Goal: Information Seeking & Learning: Learn about a topic

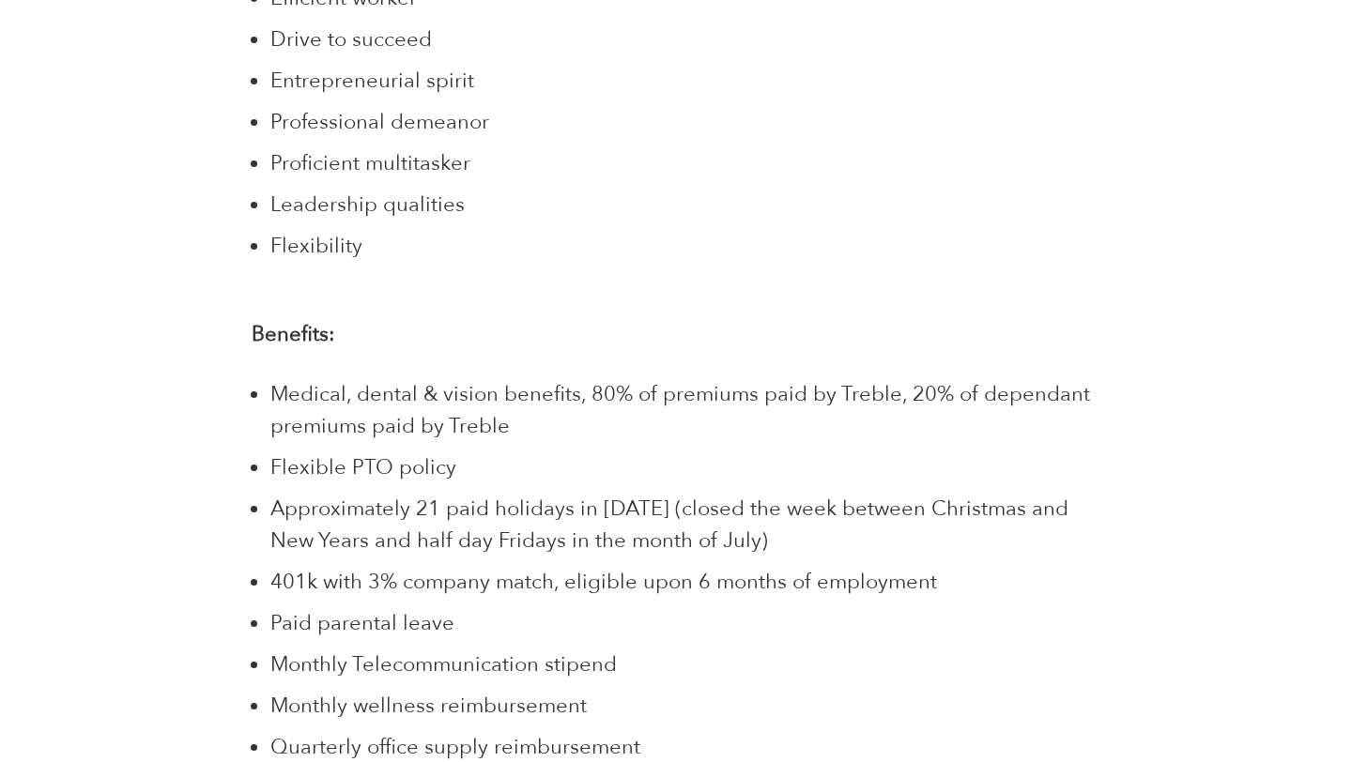
scroll to position [2819, 0]
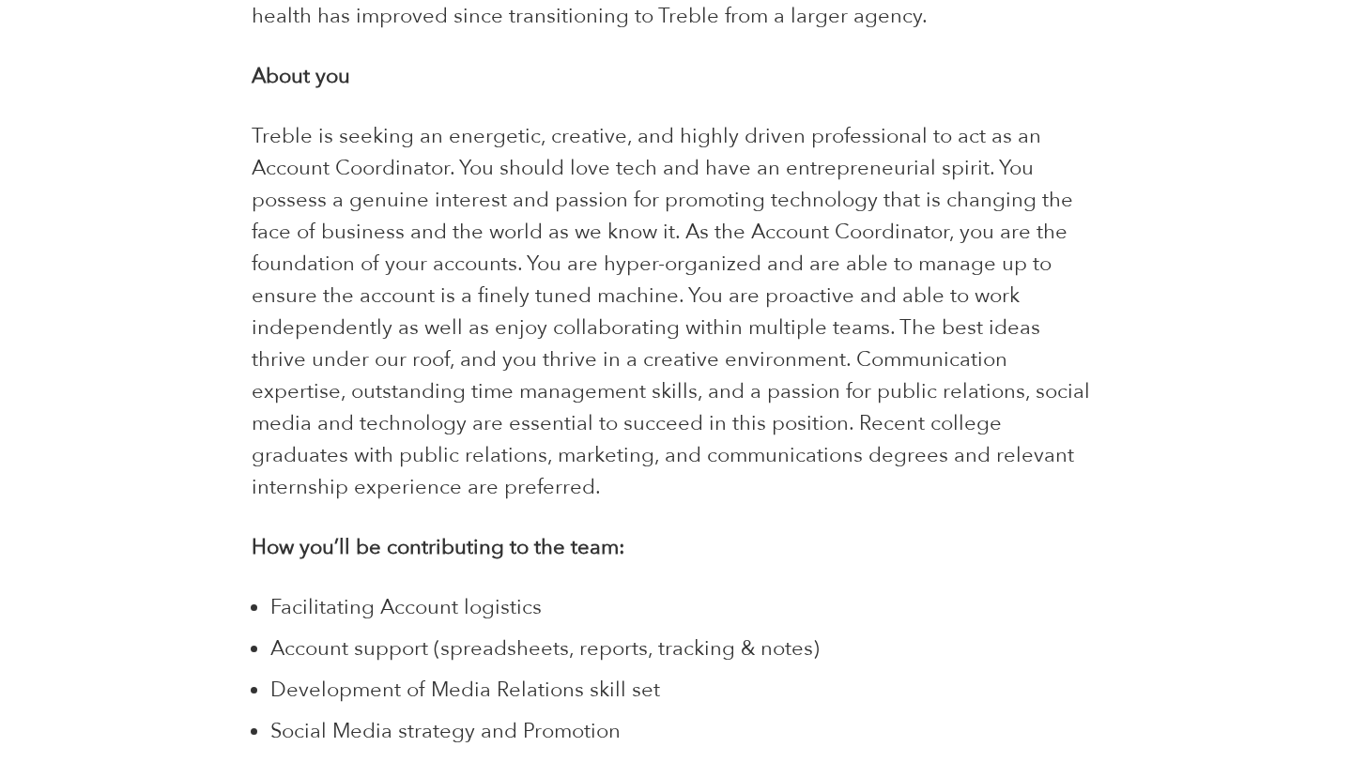
scroll to position [1293, 0]
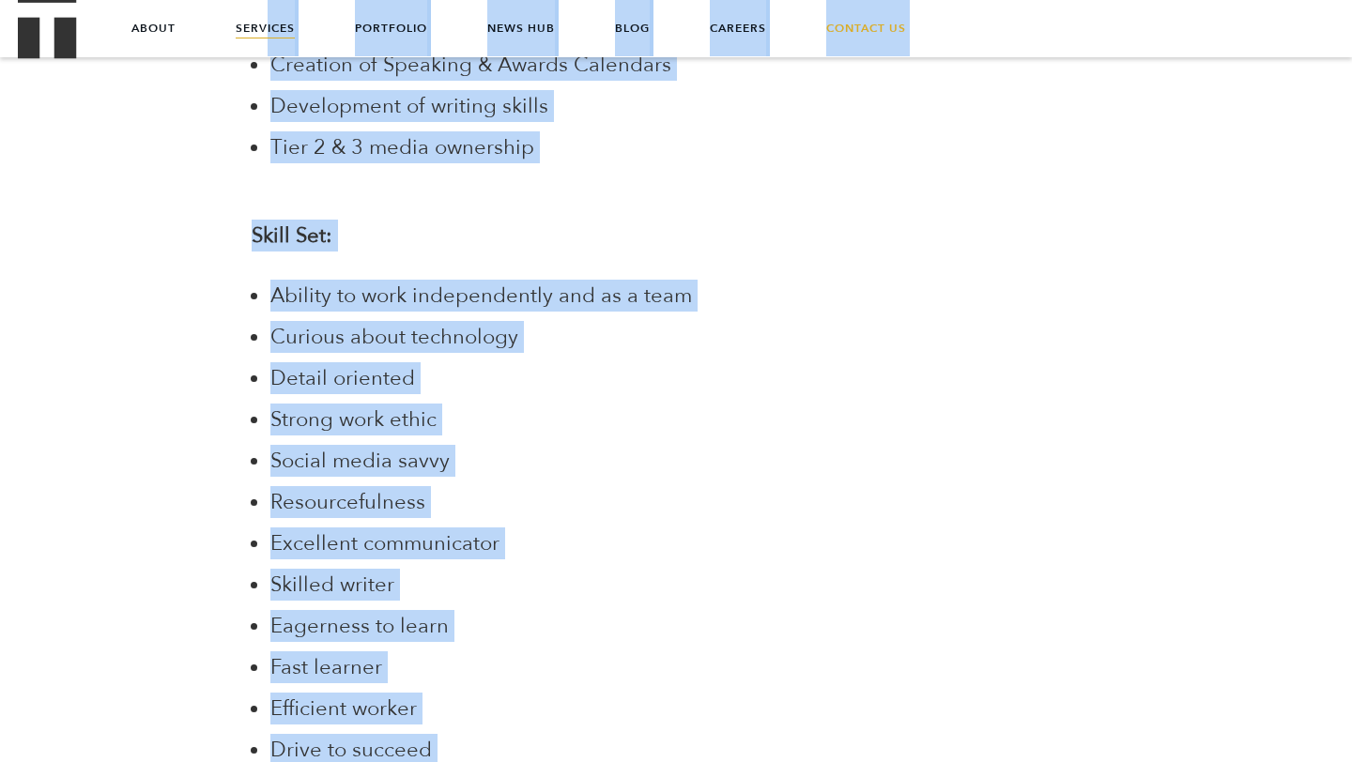
scroll to position [2067, 0]
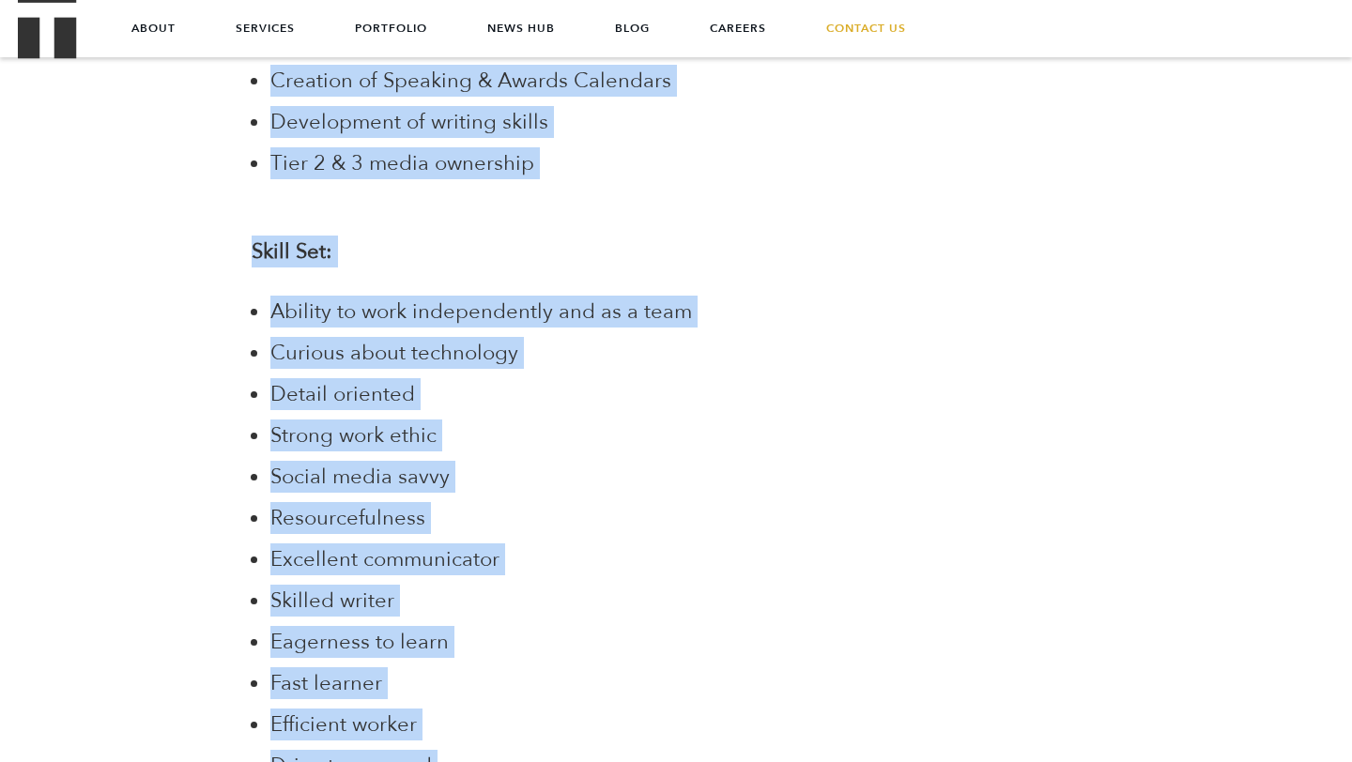
drag, startPoint x: 375, startPoint y: 694, endPoint x: 219, endPoint y: 146, distance: 570.0
click at [220, 146] on div "Share About Treble We are turning the traditional PR agency on its head. We are…" at bounding box center [676, 387] width 1314 height 3771
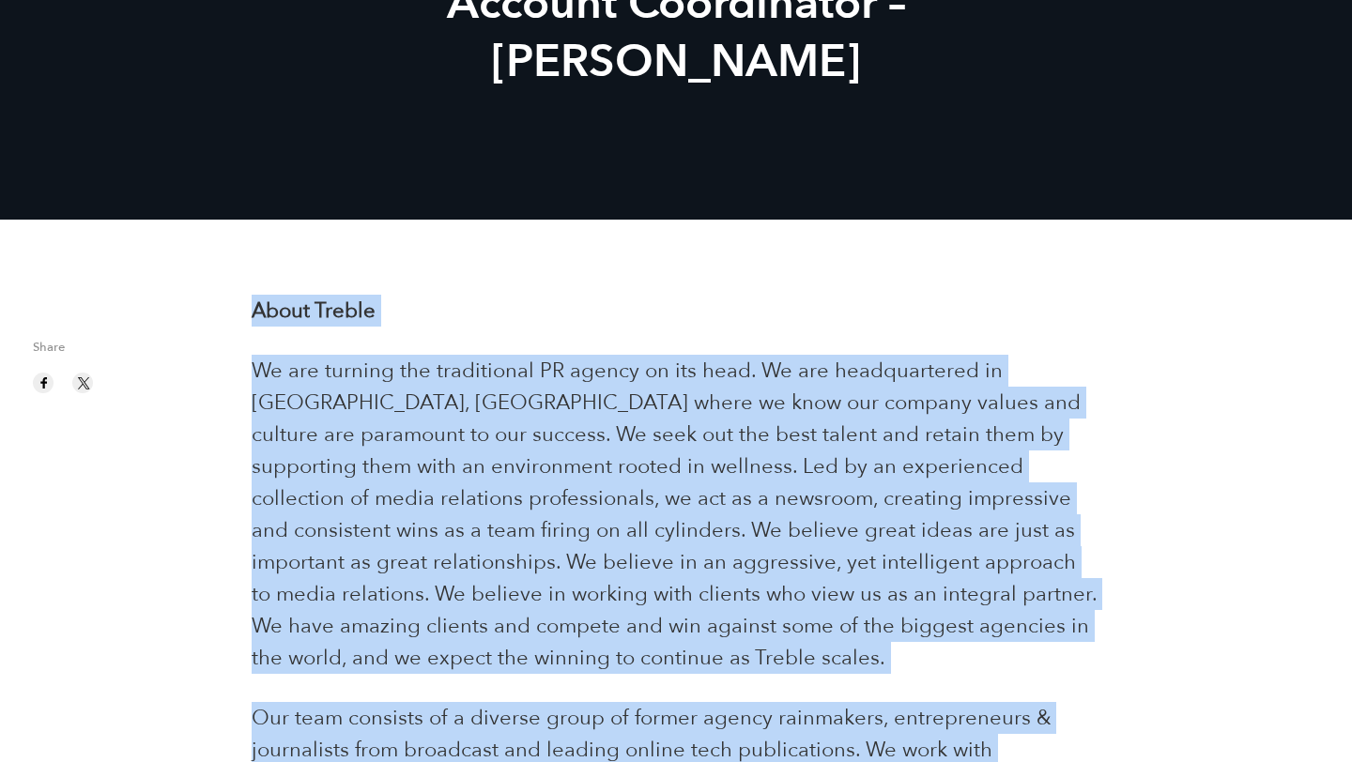
scroll to position [276, 0]
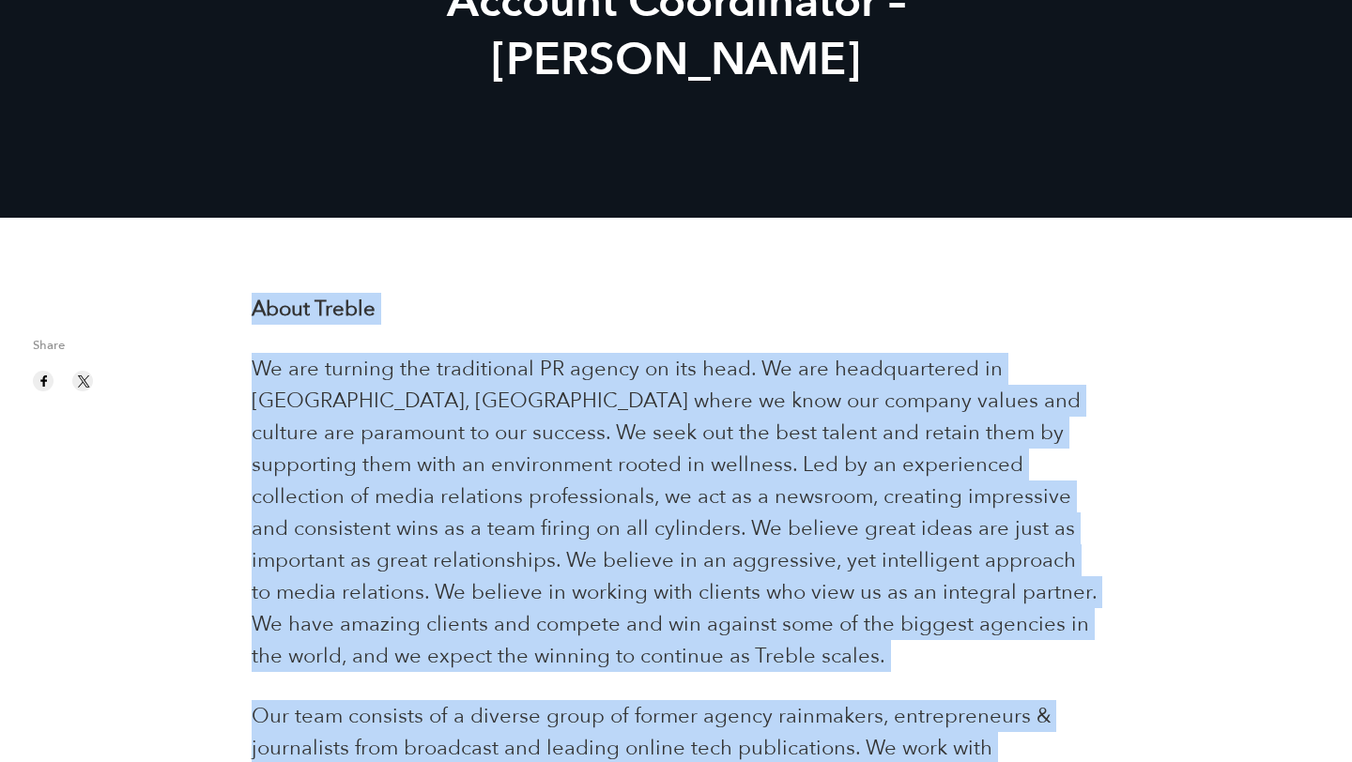
copy div "About Treble We are turning the traditional PR agency on its head. We are headq…"
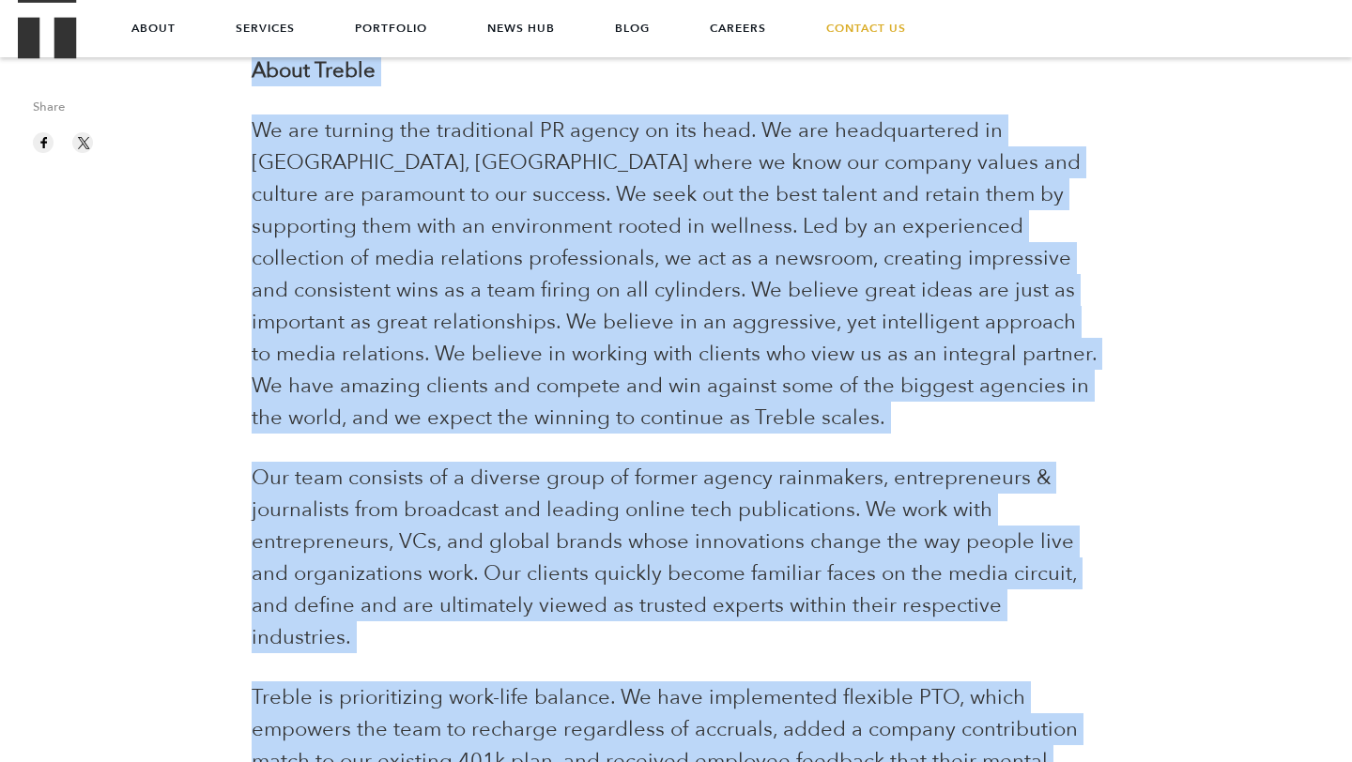
scroll to position [500, 0]
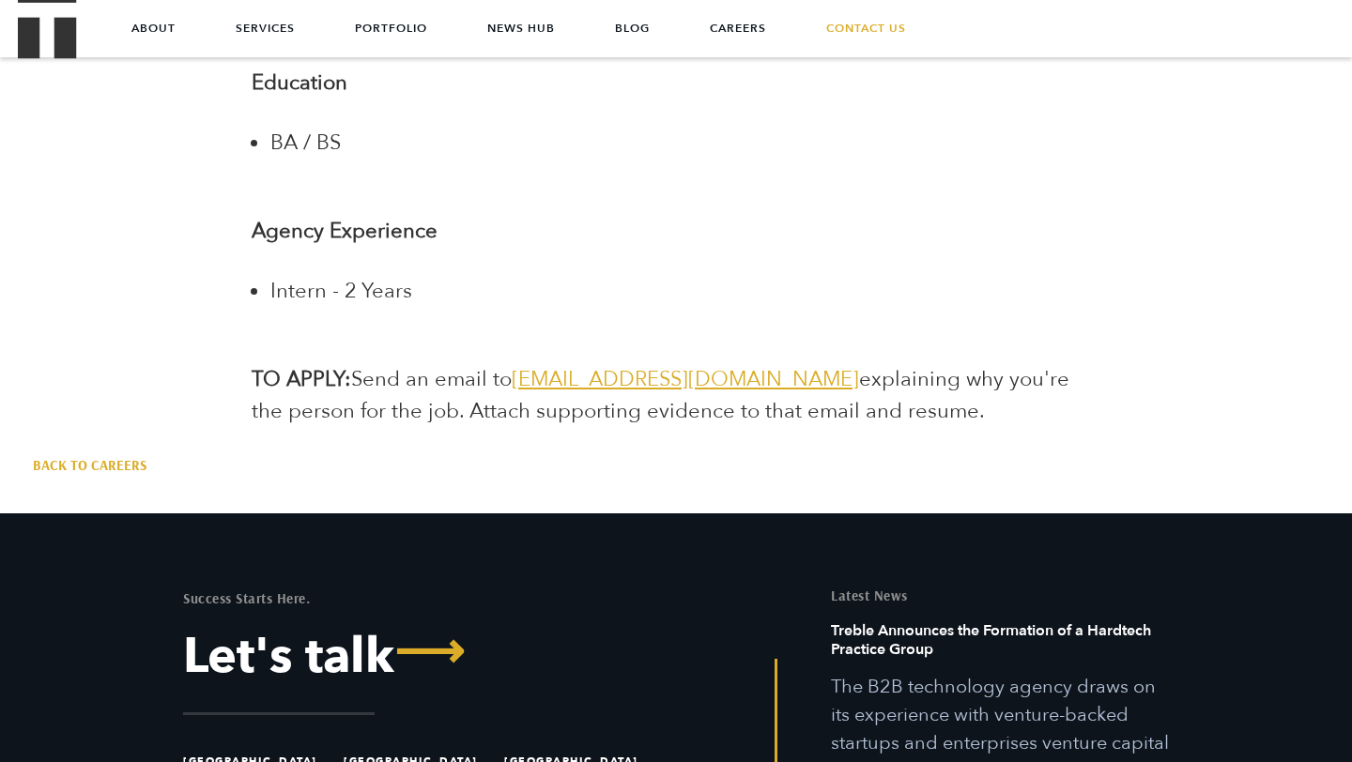
scroll to position [3871, 0]
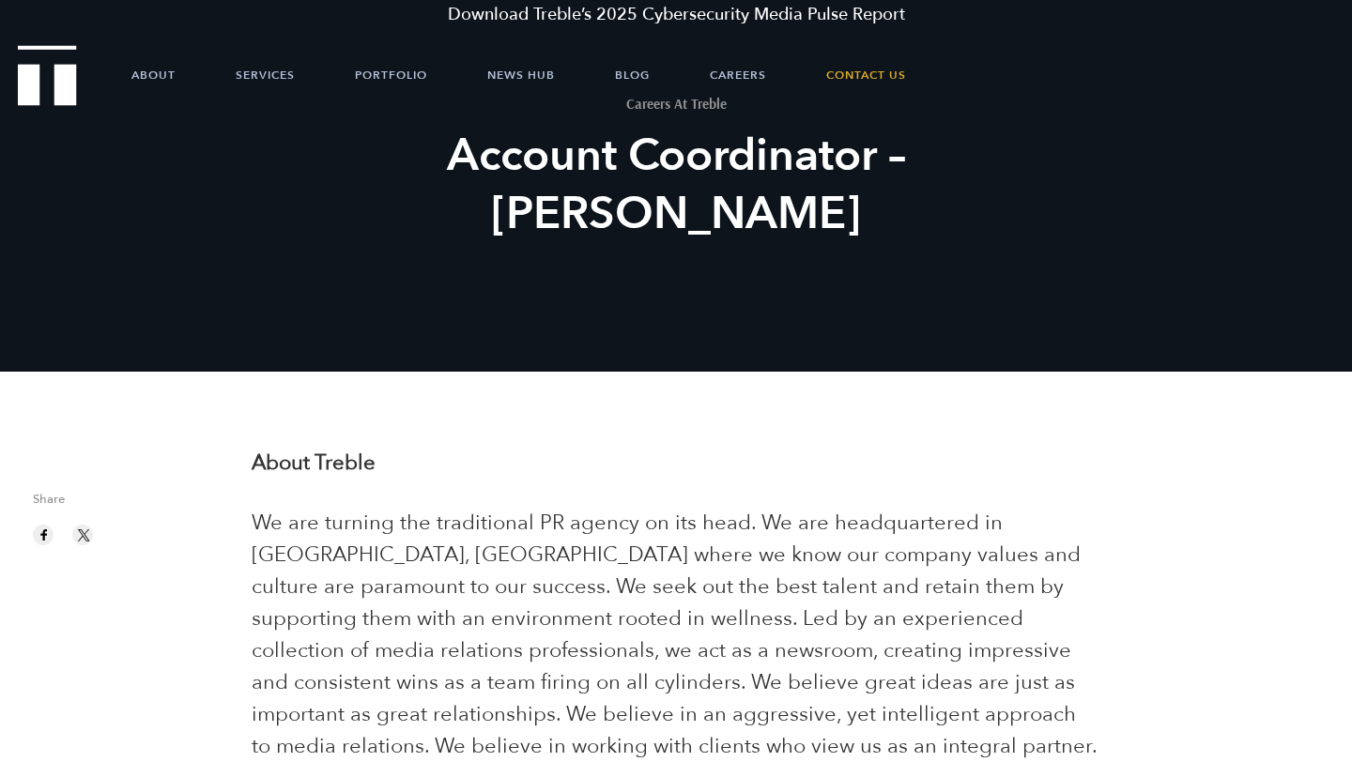
scroll to position [120, 0]
